Goal: Navigation & Orientation: Find specific page/section

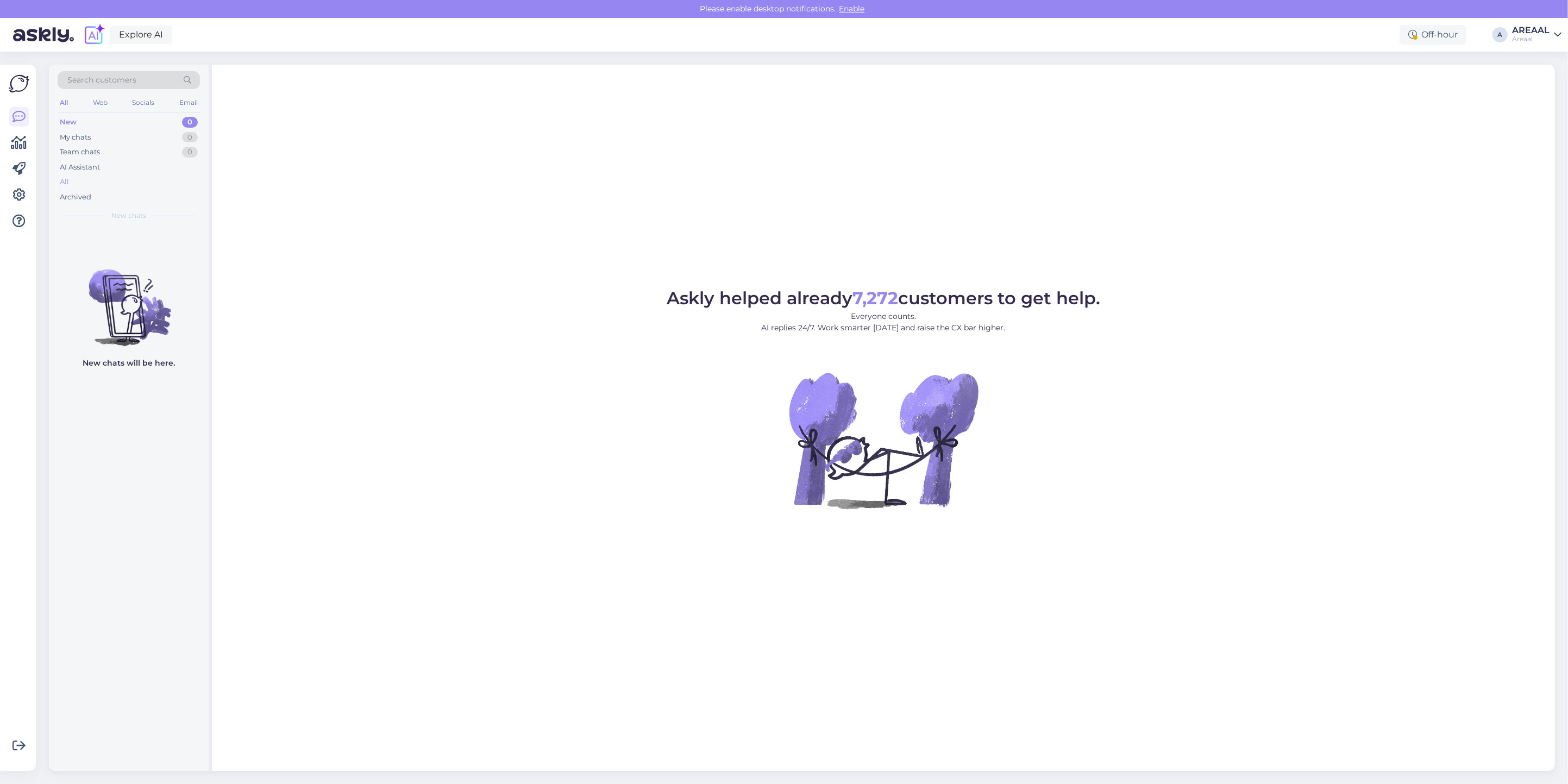
click at [107, 180] on div "All" at bounding box center [129, 182] width 142 height 15
click at [145, 166] on div "AI Assistant" at bounding box center [129, 167] width 142 height 15
click at [140, 189] on div "All" at bounding box center [129, 182] width 142 height 15
click at [121, 182] on div "All" at bounding box center [129, 182] width 142 height 15
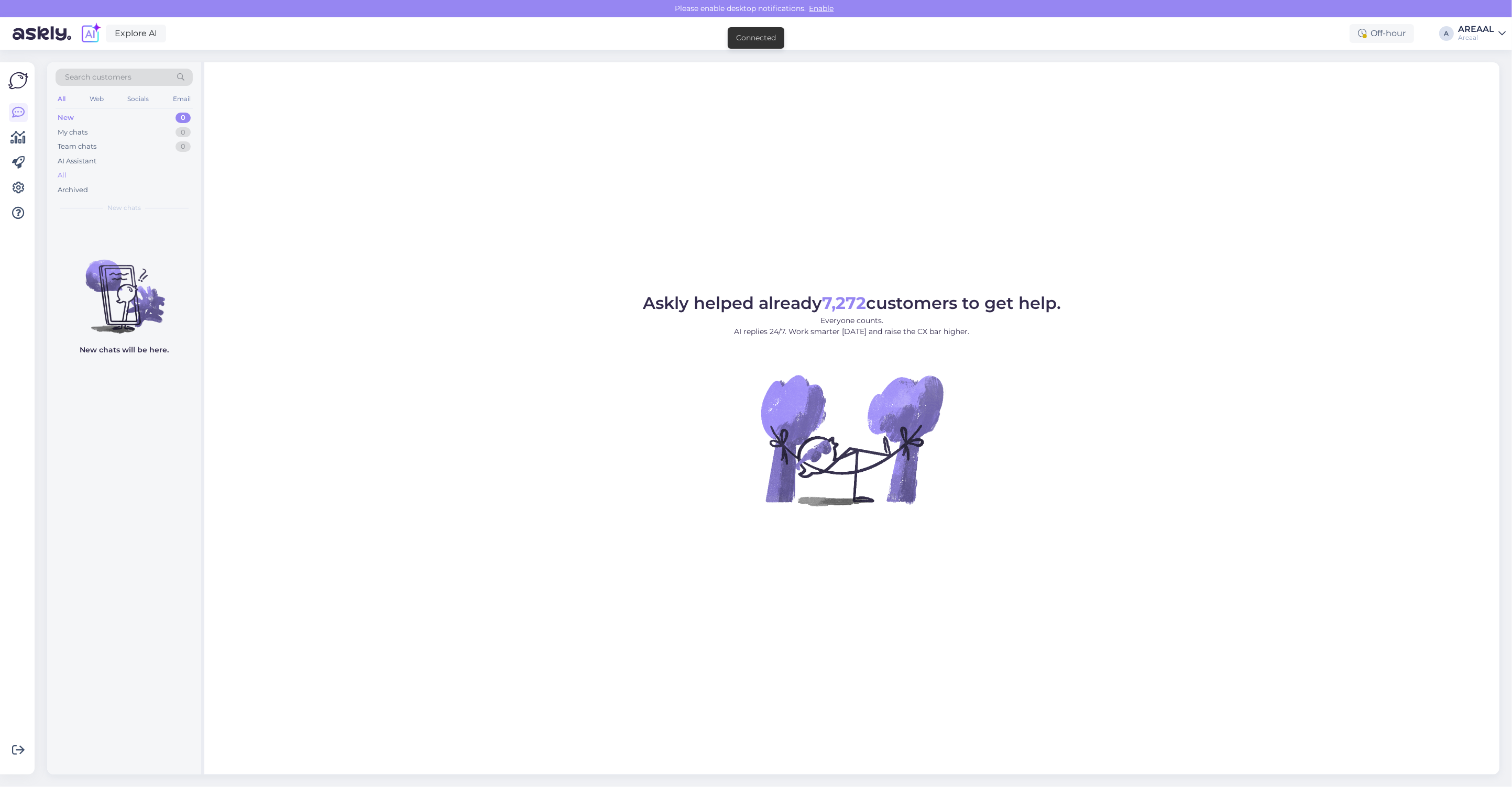
click at [142, 163] on div "AI Assistant" at bounding box center [124, 161] width 137 height 15
click at [135, 183] on div "Archived" at bounding box center [124, 190] width 137 height 15
click at [143, 169] on div "All" at bounding box center [124, 175] width 137 height 15
click at [816, 263] on div "Askly helped already 7,272 customers to get help. Everyone counts. AI replies 2…" at bounding box center [852, 418] width 1295 height 710
click at [151, 174] on div "All" at bounding box center [124, 175] width 137 height 15
